Goal: Task Accomplishment & Management: Understand process/instructions

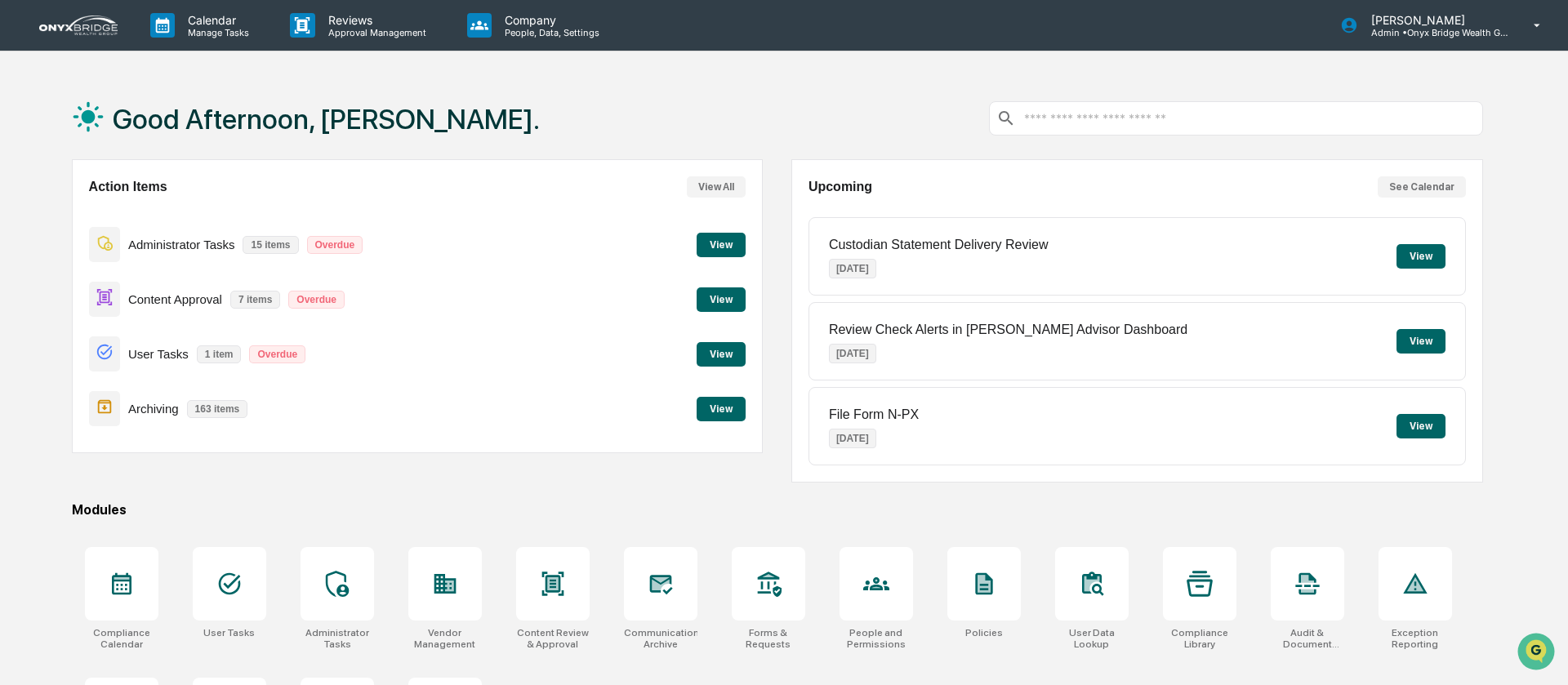
click at [725, 304] on button "View" at bounding box center [721, 299] width 49 height 24
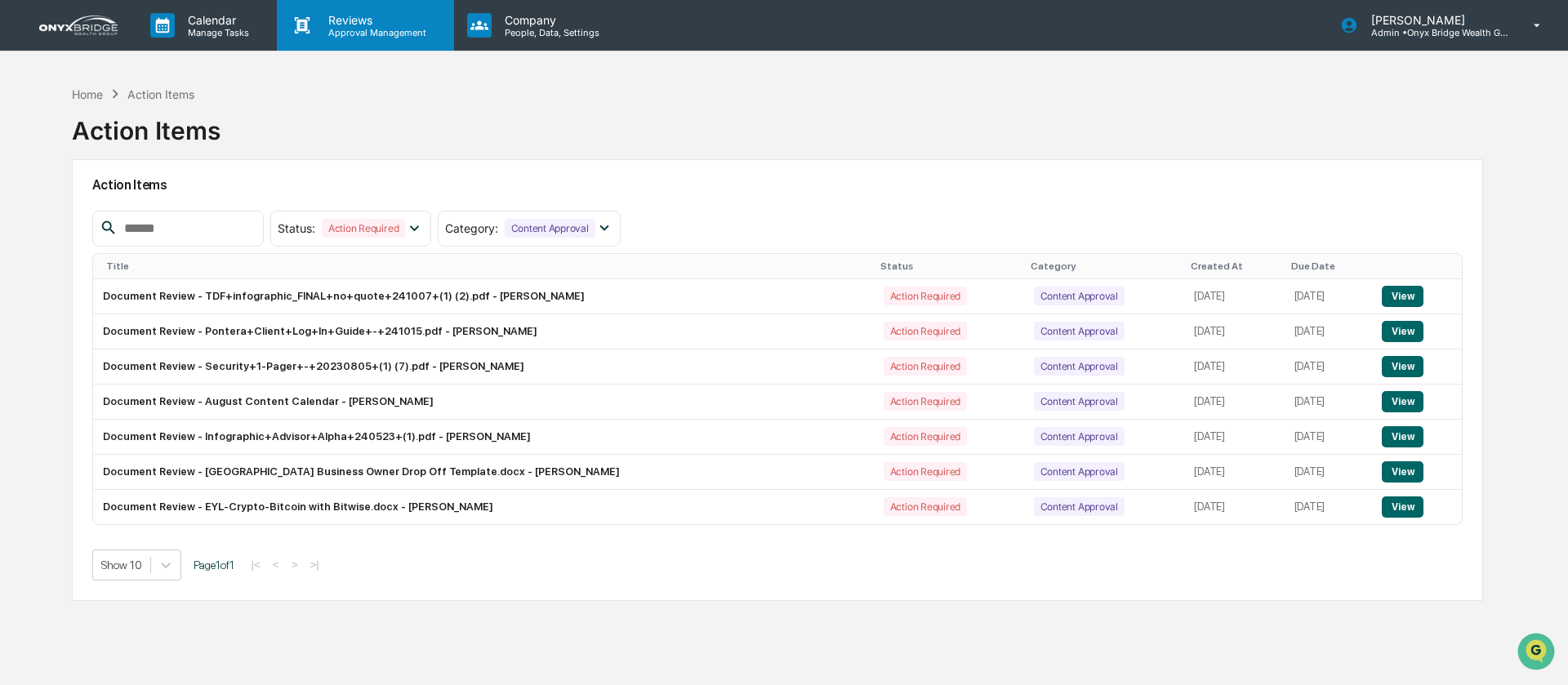
click at [374, 31] on p "Approval Management" at bounding box center [375, 32] width 119 height 12
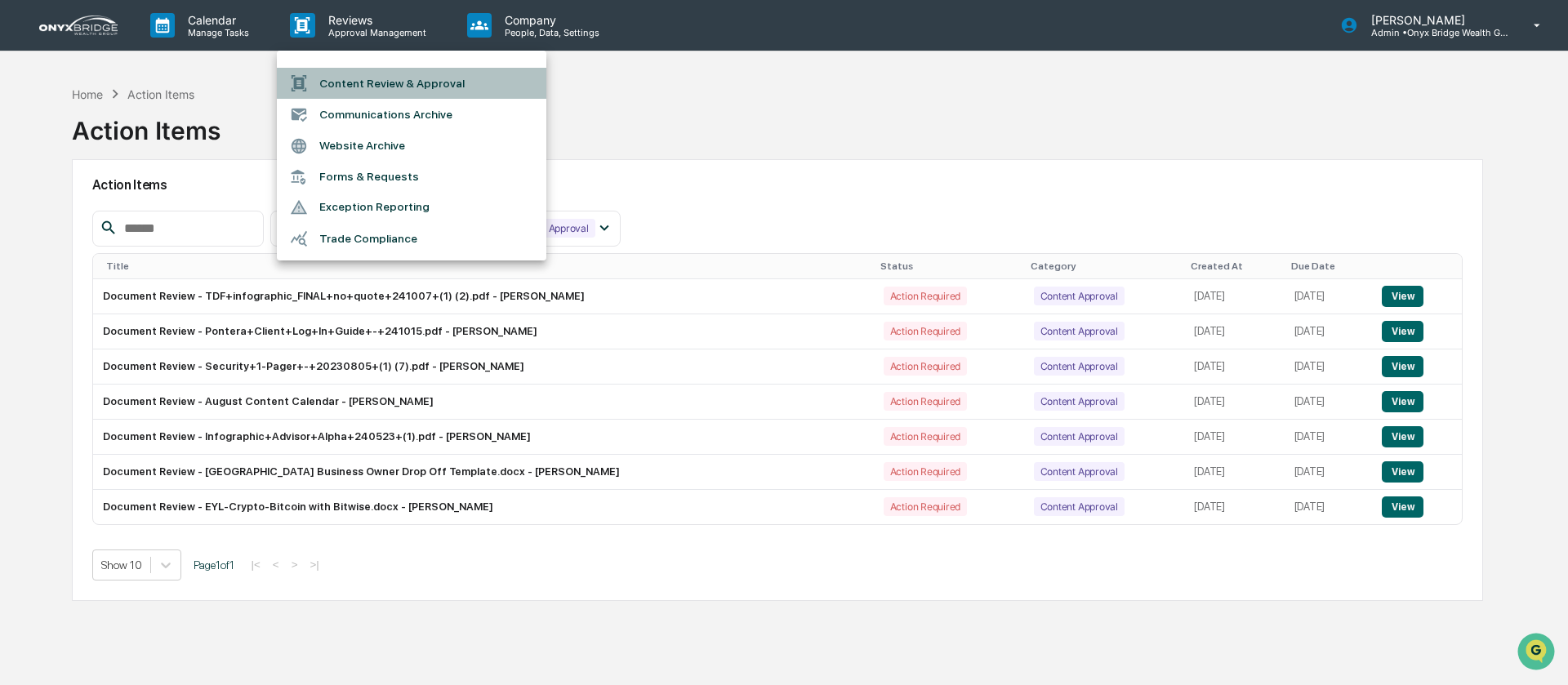
click at [373, 78] on li "Content Review & Approval" at bounding box center [411, 83] width 269 height 31
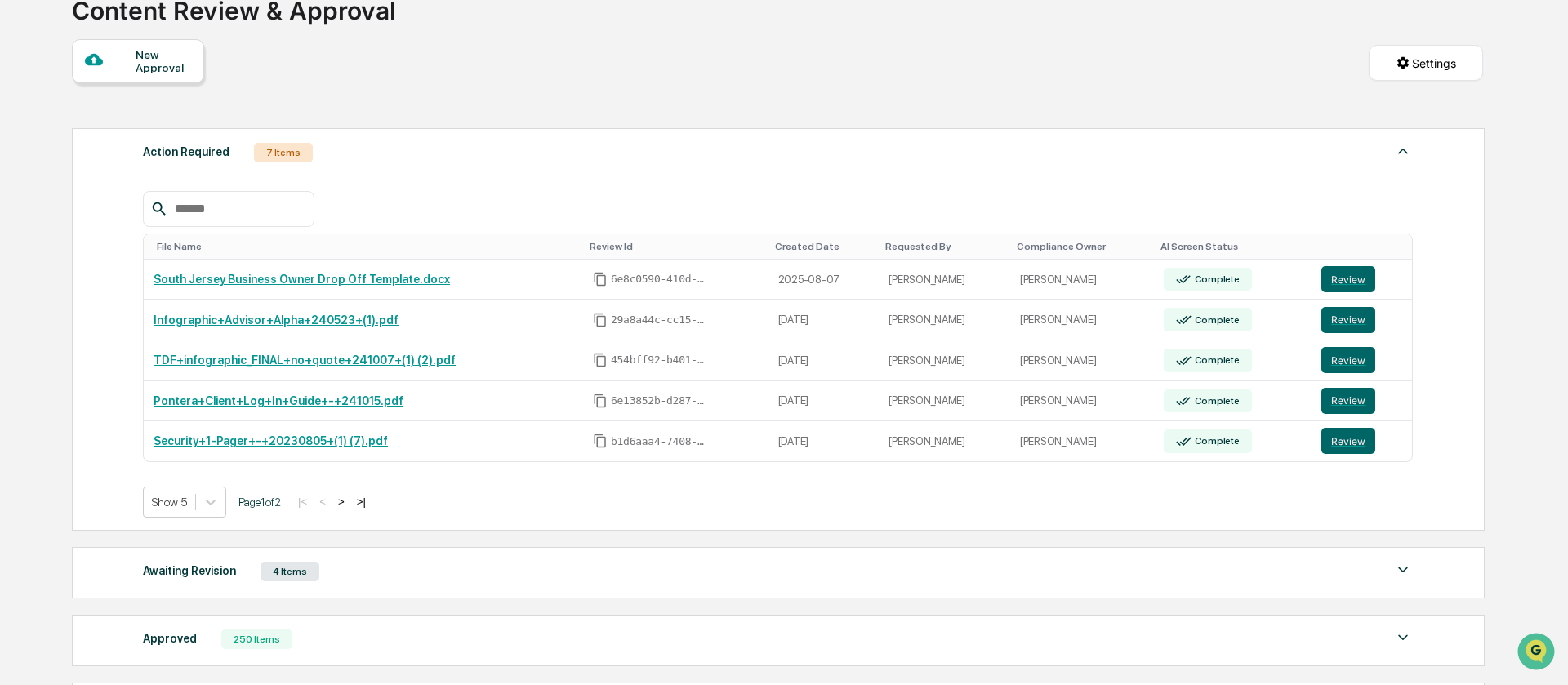
scroll to position [130, 0]
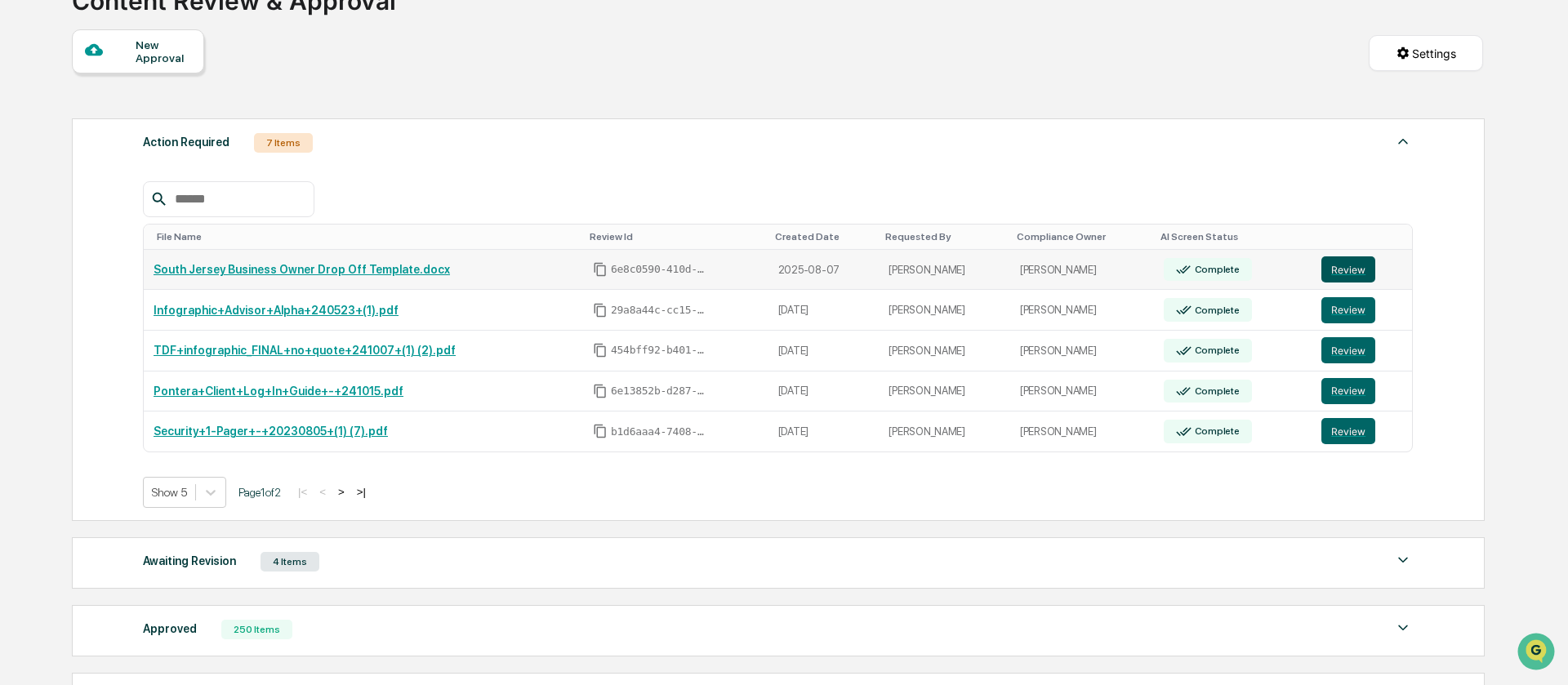
click at [1356, 268] on button "Review" at bounding box center [1348, 269] width 54 height 26
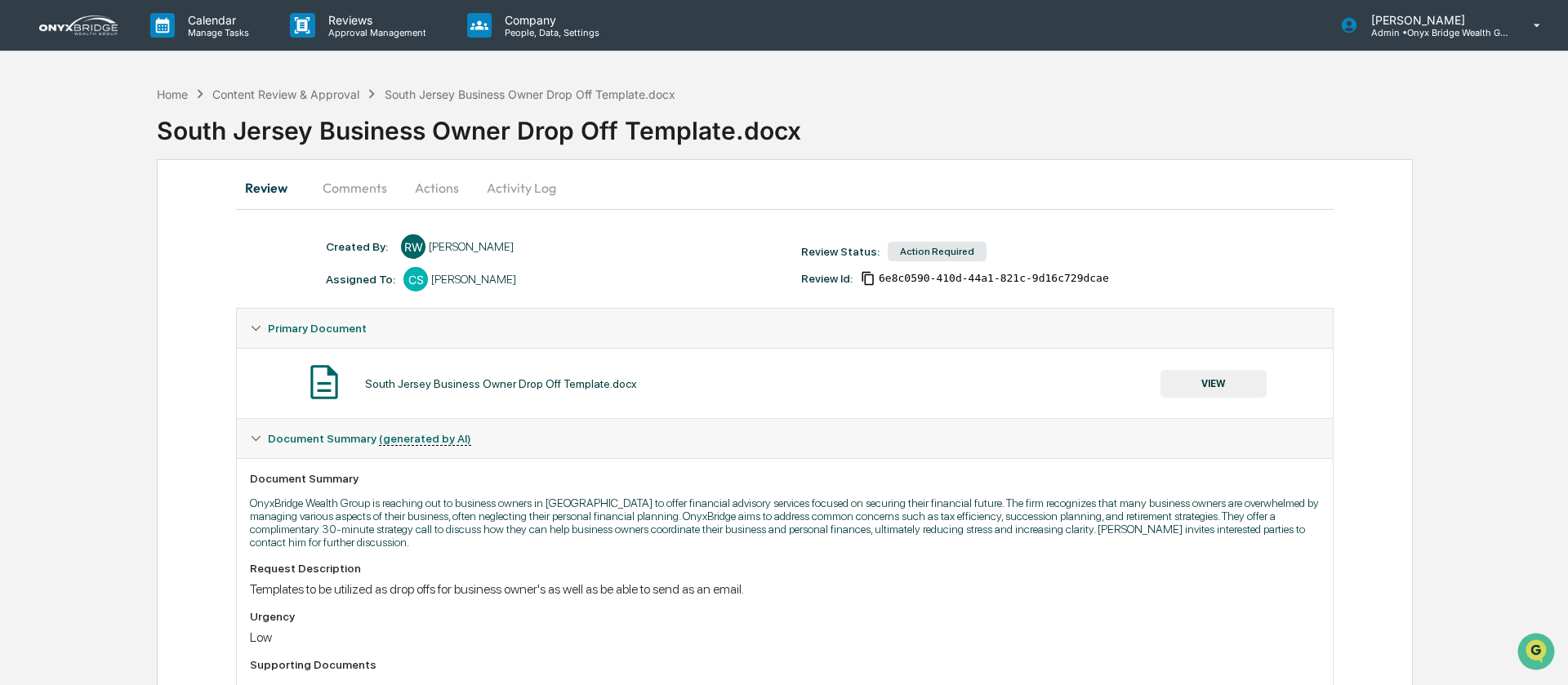
click at [57, 24] on img at bounding box center [77, 25] width 78 height 20
